Goal: Transaction & Acquisition: Purchase product/service

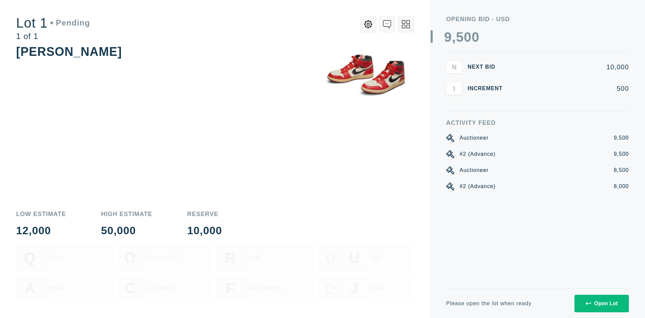
click at [589, 301] on icon at bounding box center [588, 303] width 5 height 5
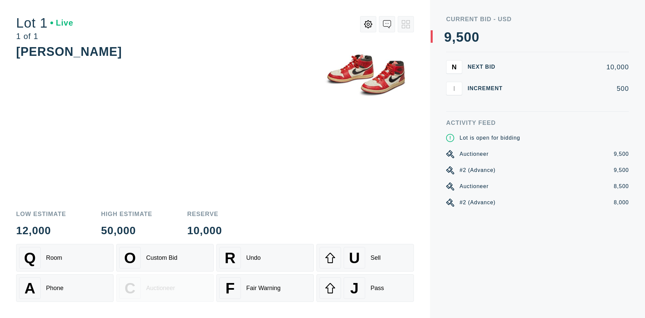
click at [455, 66] on span "N" at bounding box center [454, 67] width 5 height 8
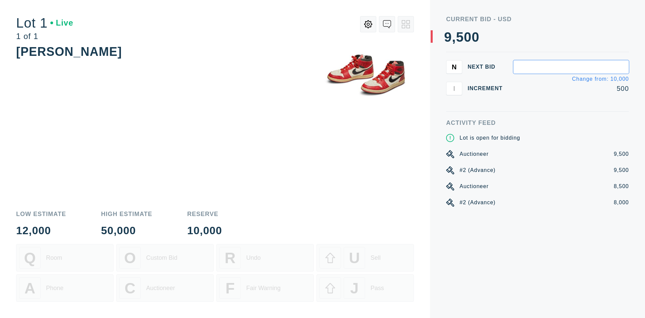
click at [543, 67] on input "text" at bounding box center [572, 66] width 116 height 13
type input "9,100"
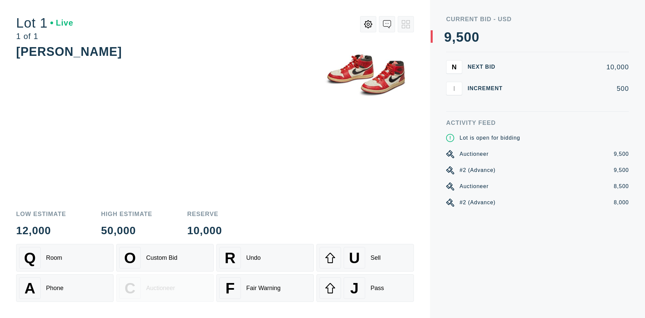
click at [577, 48] on div "Current Bid - USD 0 1 2 3 4 5 6 7 8 9 , 0 1 2 3 4 5 6 7 8 9 0 1 2 3 4 5 6 7 8 9…" at bounding box center [537, 34] width 183 height 36
click at [459, 66] on button "N" at bounding box center [454, 66] width 16 height 13
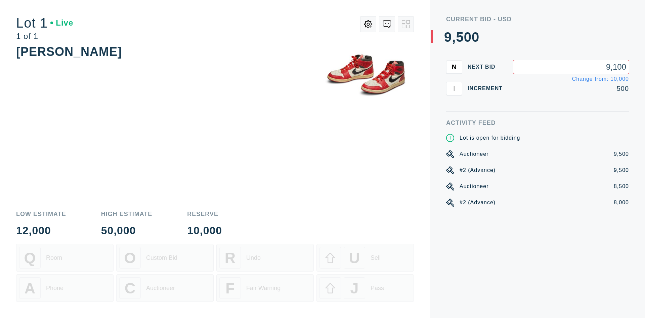
click at [553, 69] on input "9,100" at bounding box center [572, 66] width 116 height 13
click at [605, 65] on input "9,100" at bounding box center [572, 66] width 116 height 13
click at [578, 100] on div "N Next Bid 9,100 Change from: 10,000 I Increment 500" at bounding box center [537, 85] width 183 height 51
